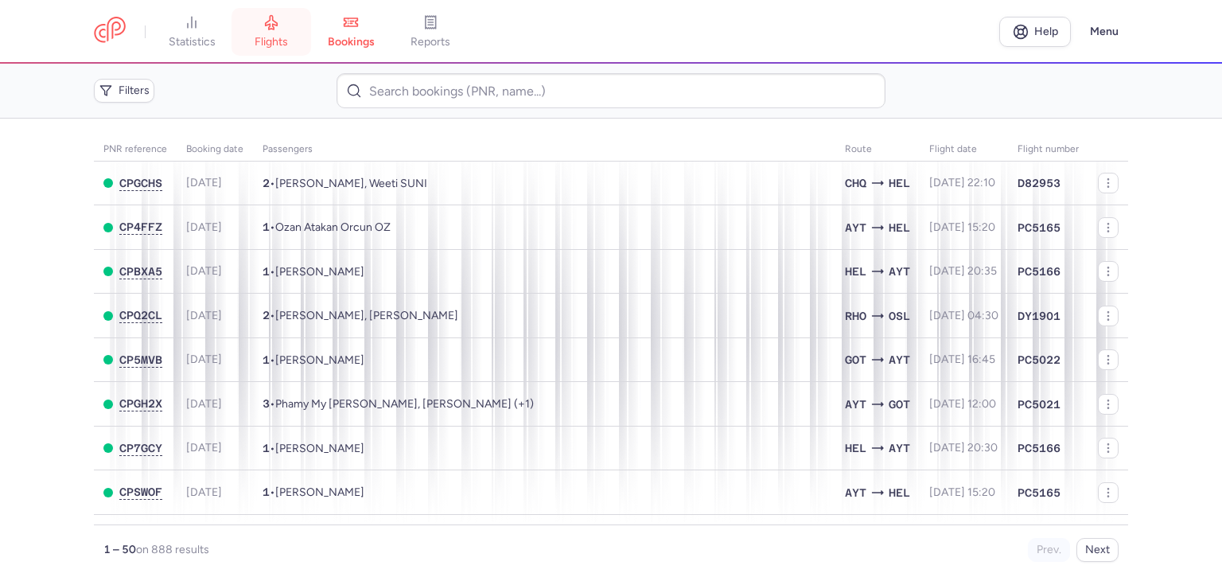
click at [285, 45] on span "flights" at bounding box center [270, 42] width 33 height 14
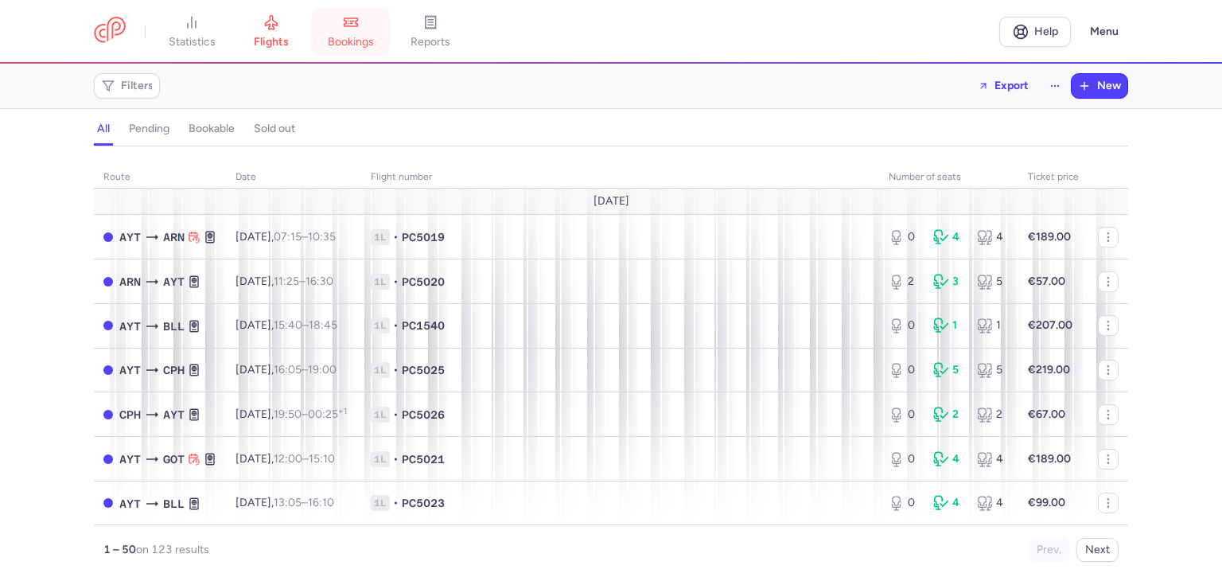
click at [355, 33] on link "bookings" at bounding box center [351, 31] width 80 height 35
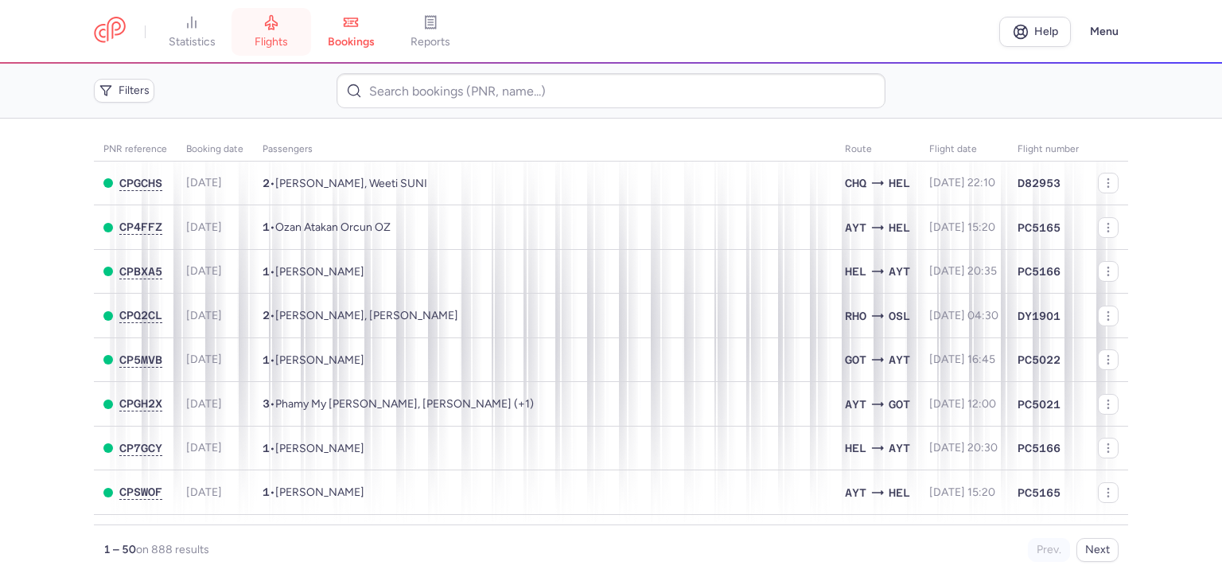
click at [299, 33] on link "flights" at bounding box center [271, 31] width 80 height 35
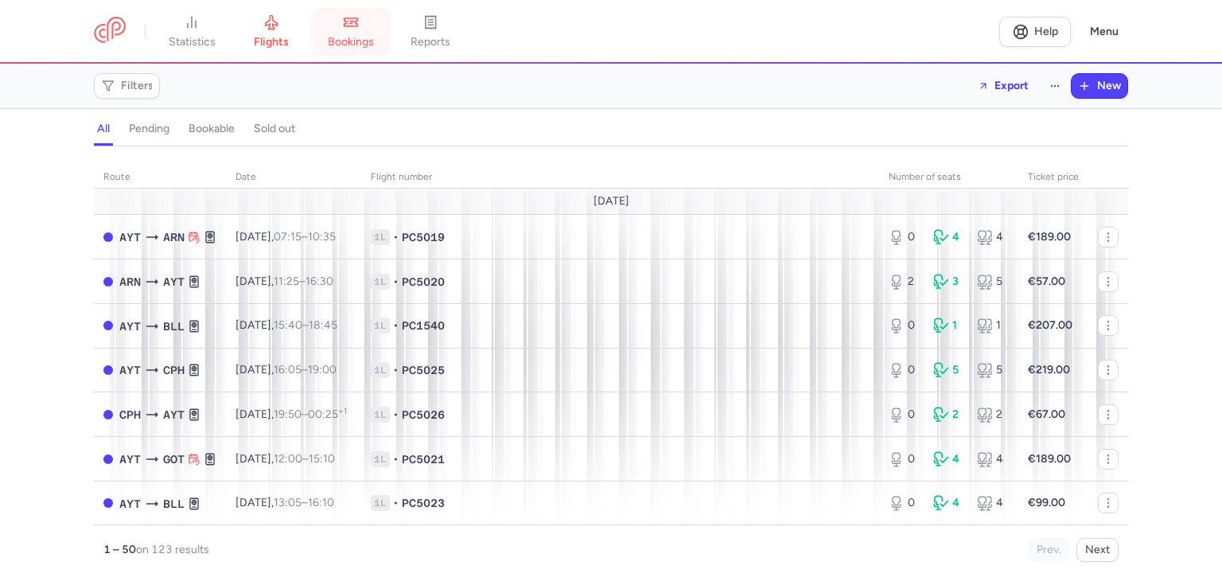
click at [340, 26] on link "bookings" at bounding box center [351, 31] width 80 height 35
